Goal: Transaction & Acquisition: Purchase product/service

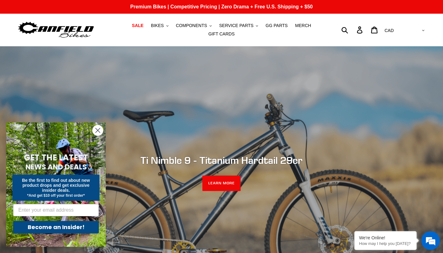
scroll to position [54, 0]
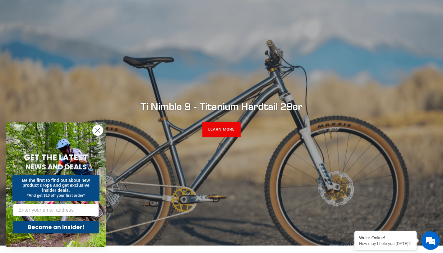
click at [98, 129] on circle "Close dialog" at bounding box center [98, 130] width 10 height 10
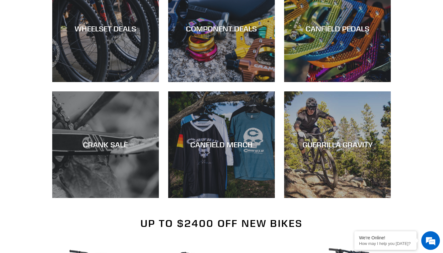
scroll to position [0, 0]
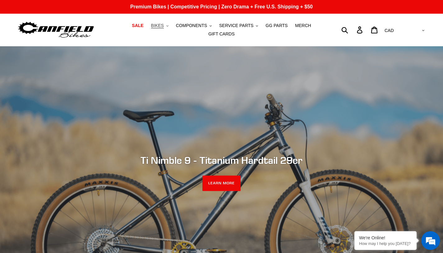
click at [163, 24] on span "BIKES" at bounding box center [157, 25] width 13 height 5
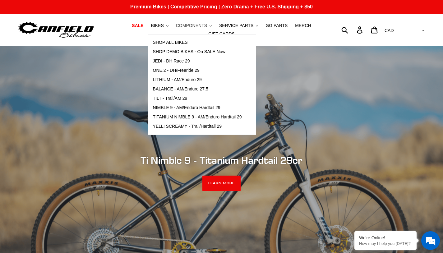
click at [192, 26] on span "COMPONENTS" at bounding box center [191, 25] width 31 height 5
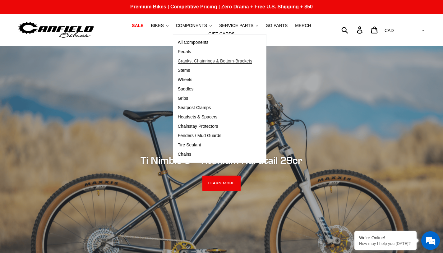
click at [204, 63] on span "Cranks, Chainrings & Bottom-Brackets" at bounding box center [215, 60] width 75 height 5
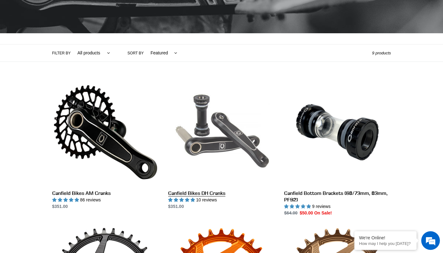
scroll to position [126, 0]
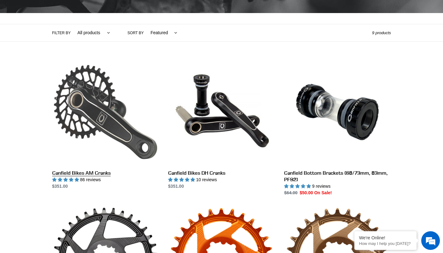
click at [109, 124] on link "Canfield Bikes AM Cranks" at bounding box center [105, 124] width 107 height 131
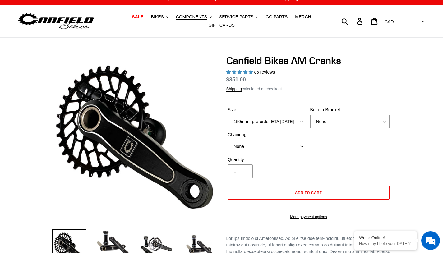
select select "highest-rating"
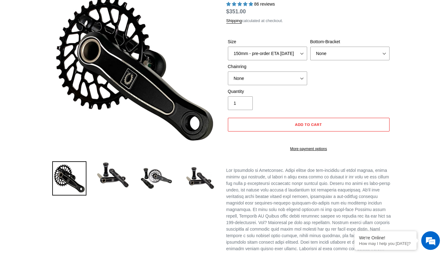
scroll to position [60, 0]
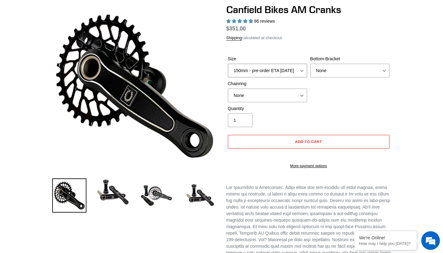
click at [272, 76] on select "150mm - pre-order ETA 9/30/25 155mm - pre-order ETA 9/30/25 160mm - pre-order E…" at bounding box center [267, 71] width 79 height 14
select select "155mm - pre-order ETA 9/30/25"
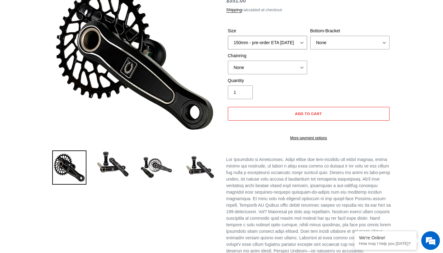
scroll to position [85, 0]
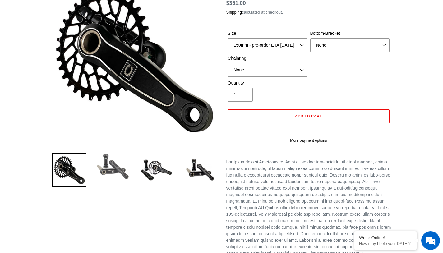
click at [107, 172] on img at bounding box center [113, 166] width 34 height 27
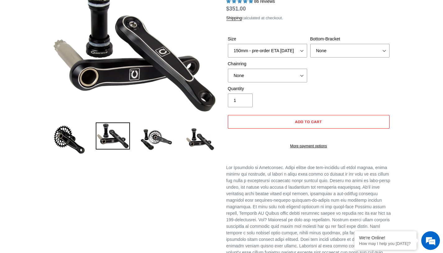
scroll to position [106, 0]
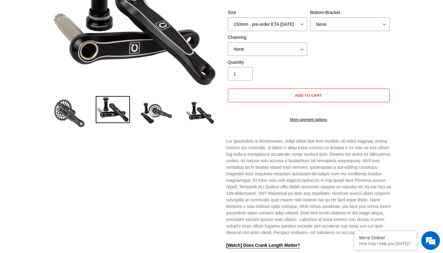
click at [70, 122] on img at bounding box center [69, 113] width 34 height 34
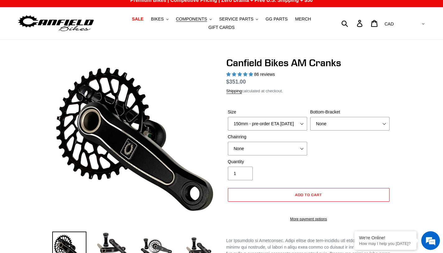
scroll to position [0, 0]
